Goal: Navigation & Orientation: Find specific page/section

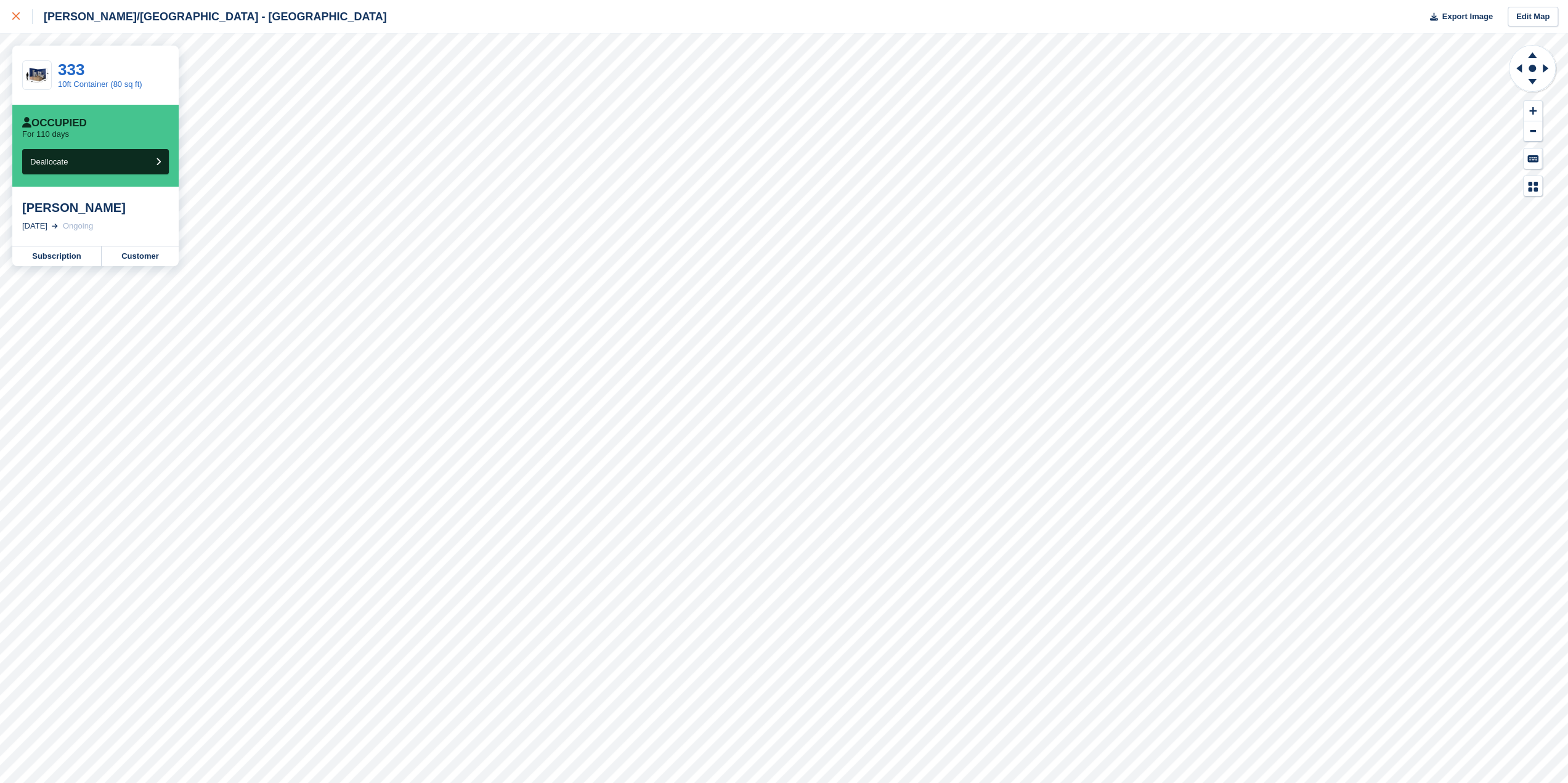
click at [13, 18] on icon at bounding box center [16, 16] width 7 height 7
